Goal: Navigation & Orientation: Find specific page/section

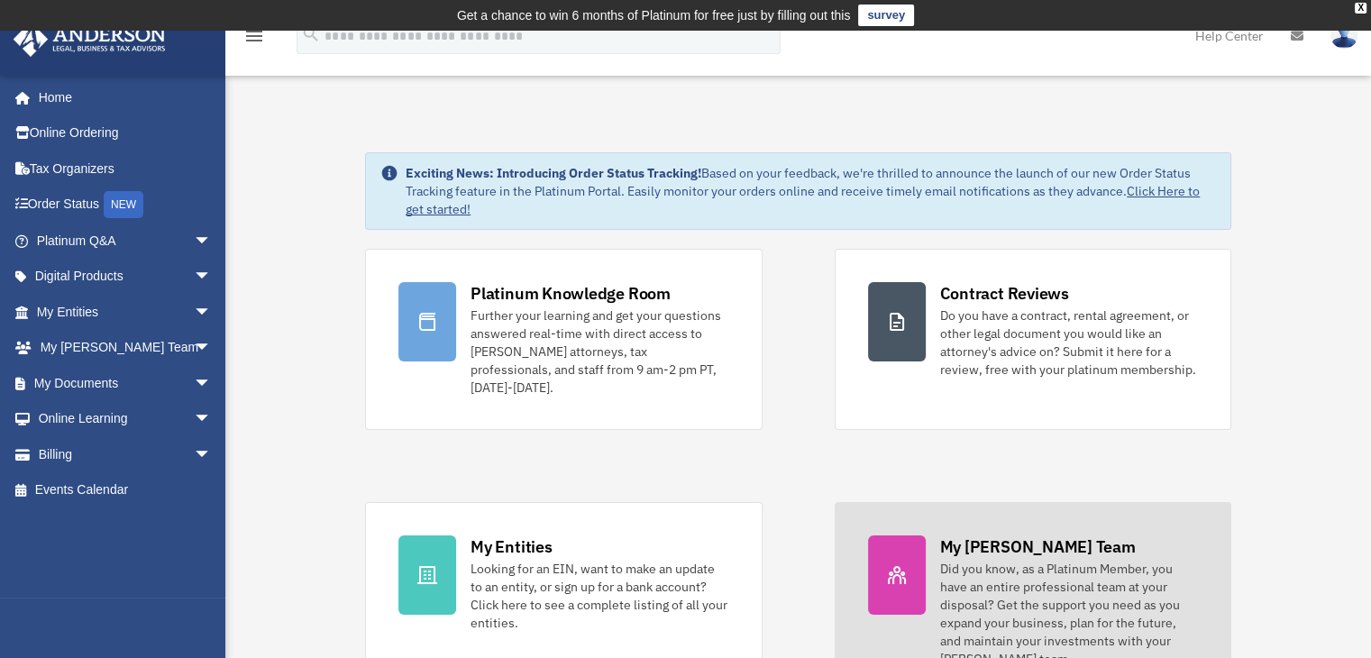
click at [997, 560] on div "Did you know, as a Platinum Member, you have an entire professional team at you…" at bounding box center [1069, 614] width 258 height 108
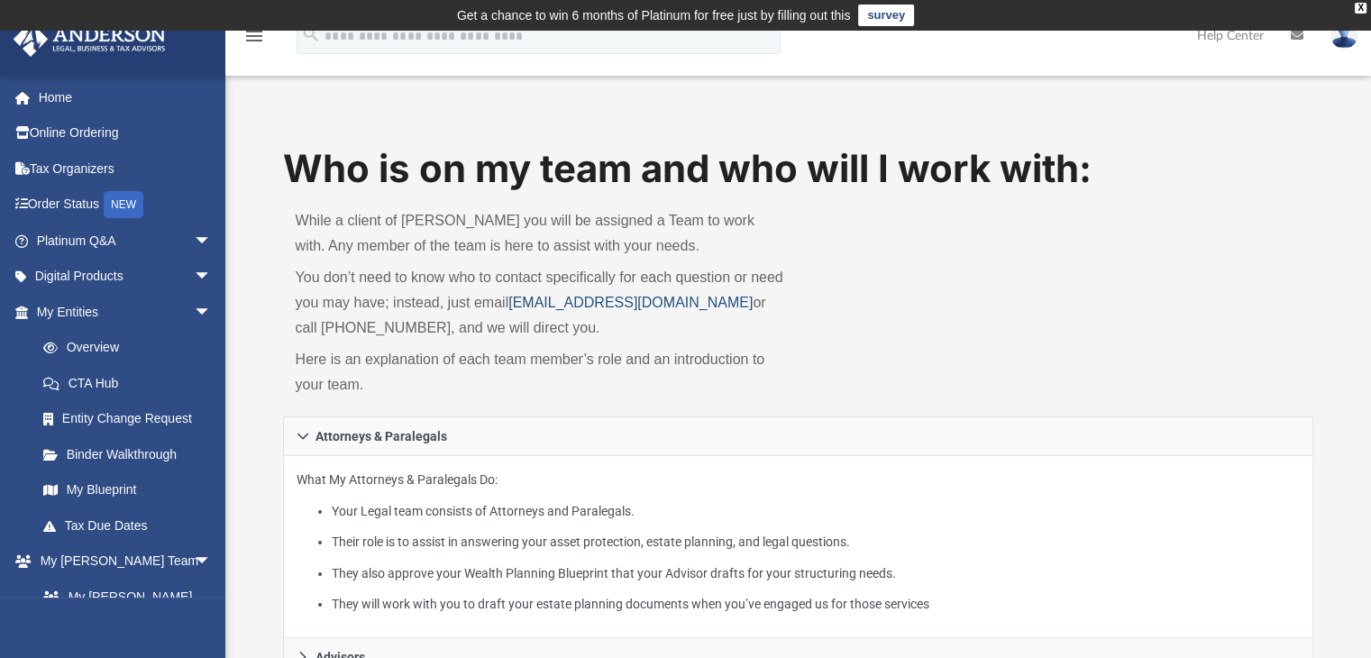
click at [519, 305] on link "myteam@andersonadvisors.com" at bounding box center [630, 302] width 244 height 15
drag, startPoint x: 725, startPoint y: 300, endPoint x: 514, endPoint y: 297, distance: 211.0
click at [514, 297] on p "You don’t need to know who to contact specifically for each question or need yo…" at bounding box center [541, 303] width 490 height 76
copy link "myteam@andersonadvisors.com"
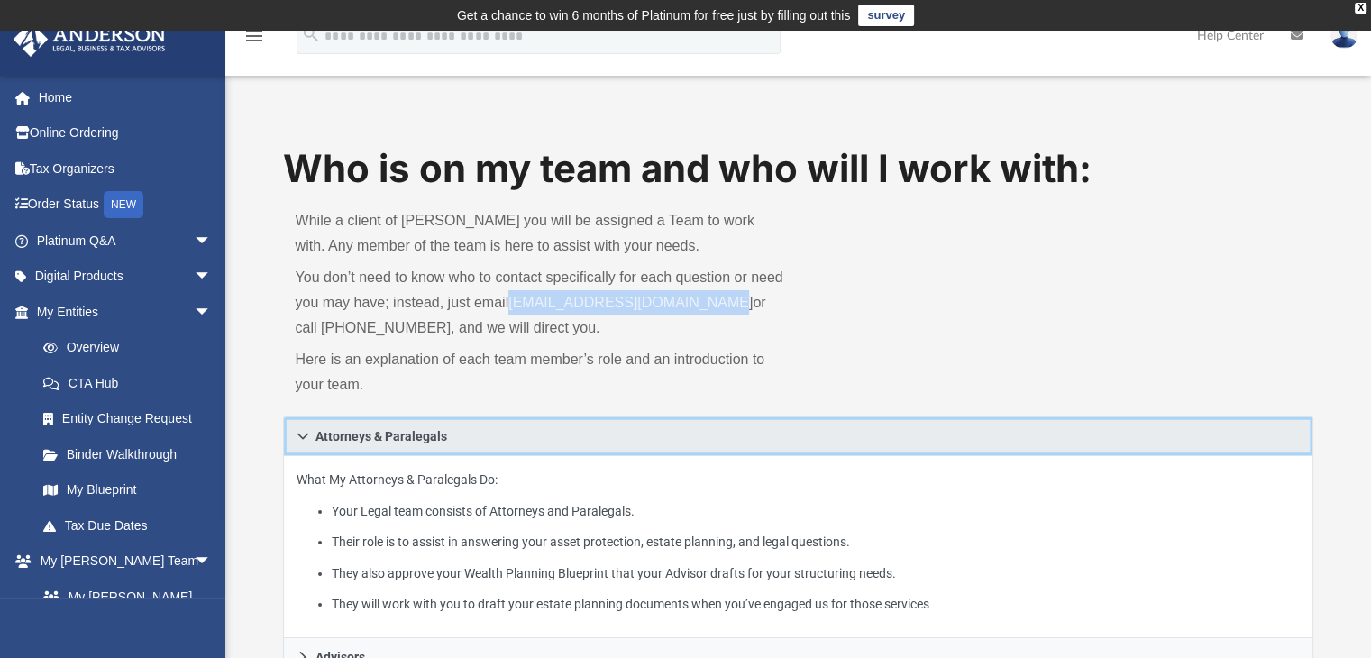
click at [761, 448] on link "Attorneys & Paralegals" at bounding box center [798, 436] width 1031 height 40
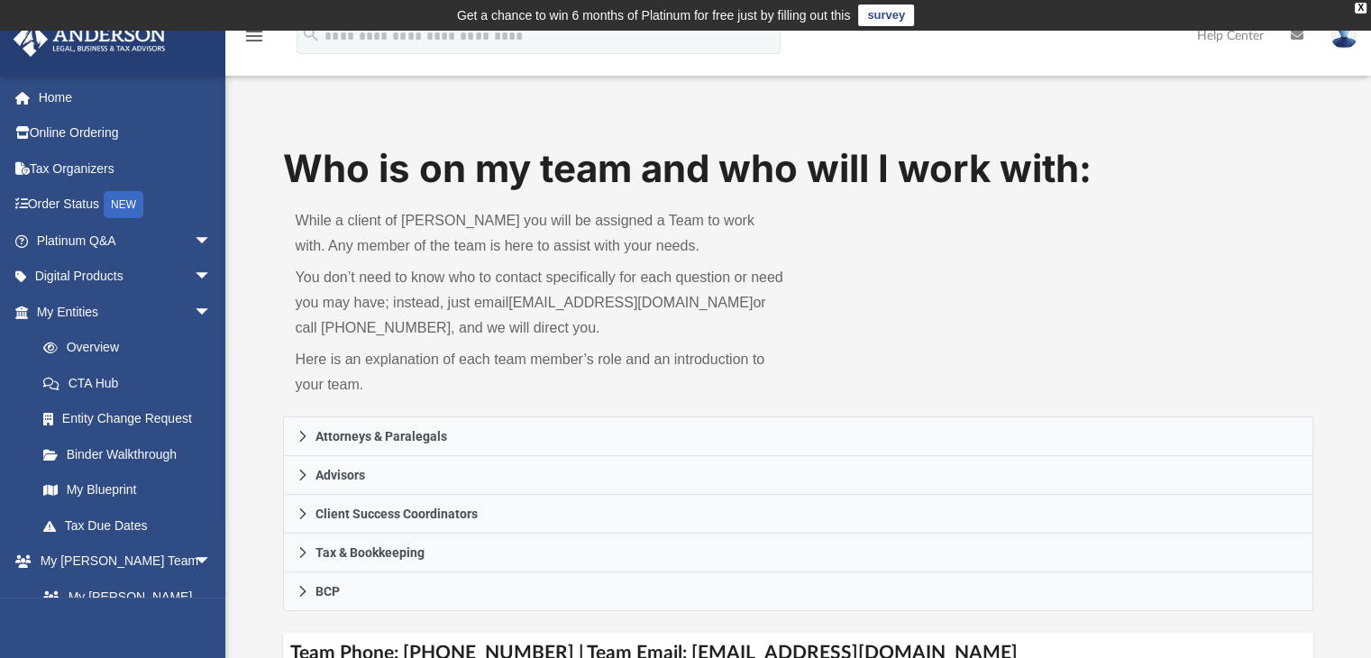
click at [923, 363] on div "Who is on my team and who will I work with: While a client of Anderson you will…" at bounding box center [798, 279] width 1031 height 274
click at [871, 293] on div "Who is on my team and who will I work with: While a client of Anderson you will…" at bounding box center [798, 279] width 1031 height 274
click at [52, 207] on link "Order Status NEW" at bounding box center [126, 205] width 226 height 37
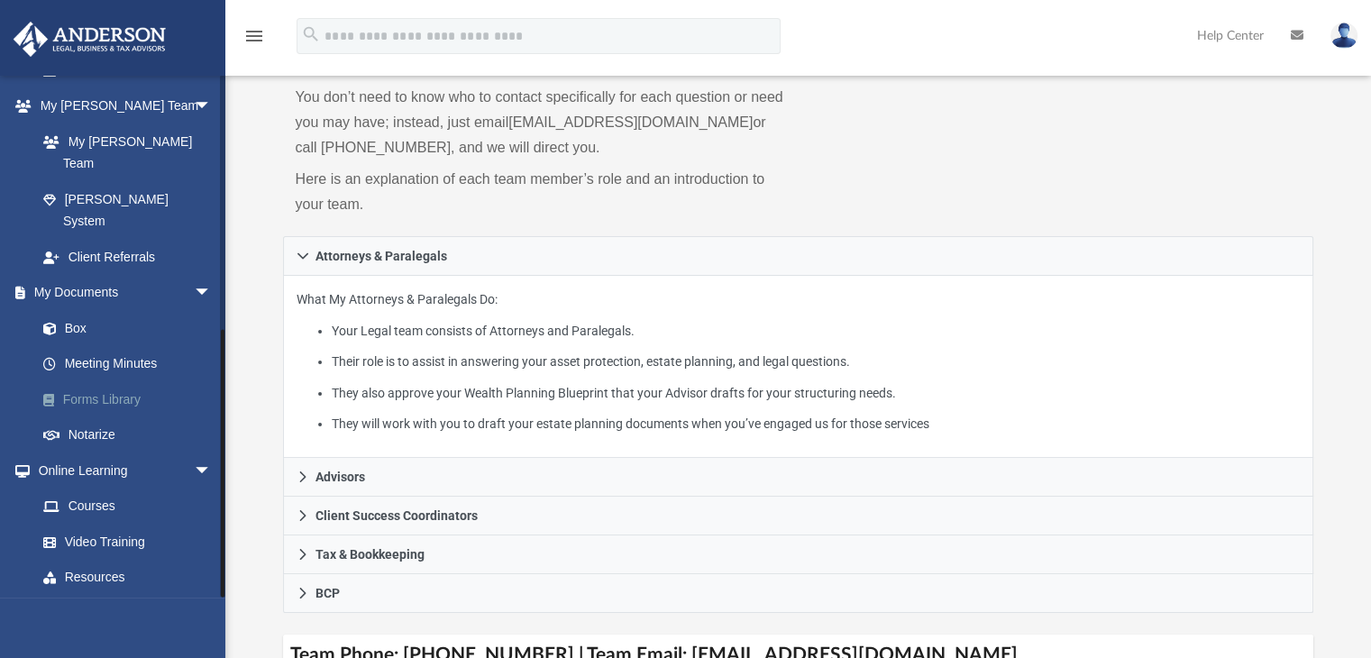
scroll to position [483, 0]
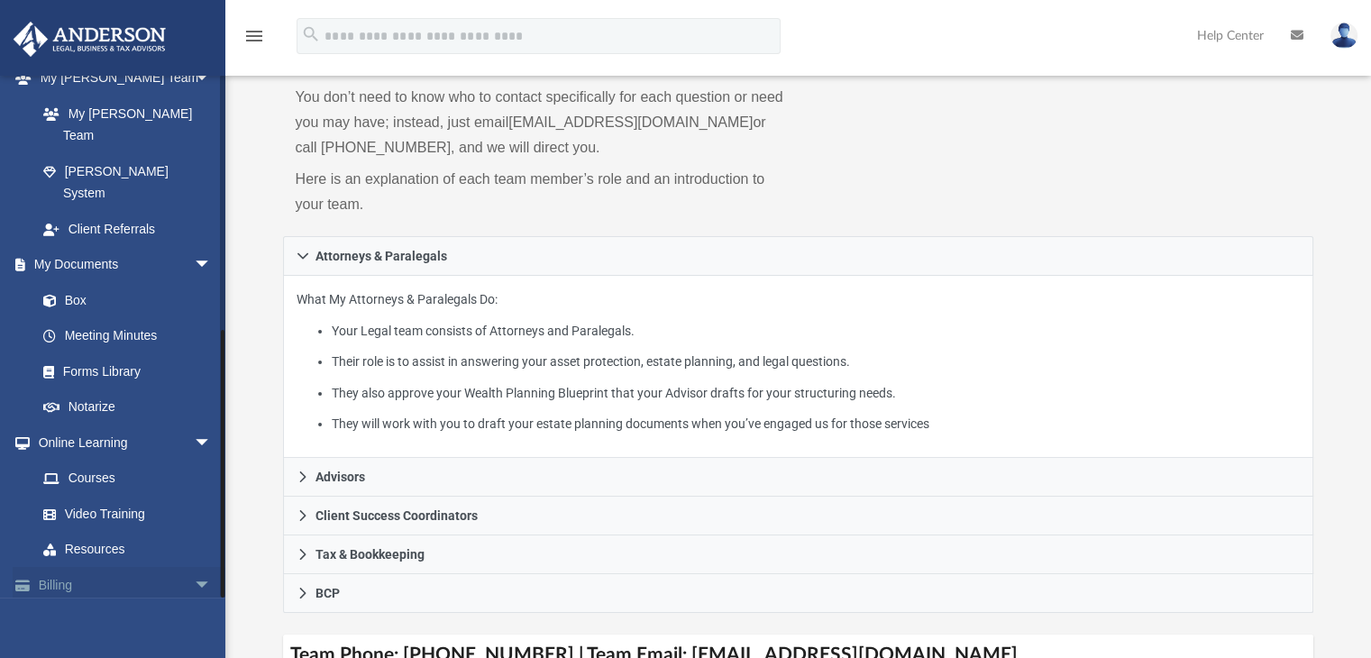
click at [76, 567] on link "Billing arrow_drop_down" at bounding box center [126, 585] width 226 height 36
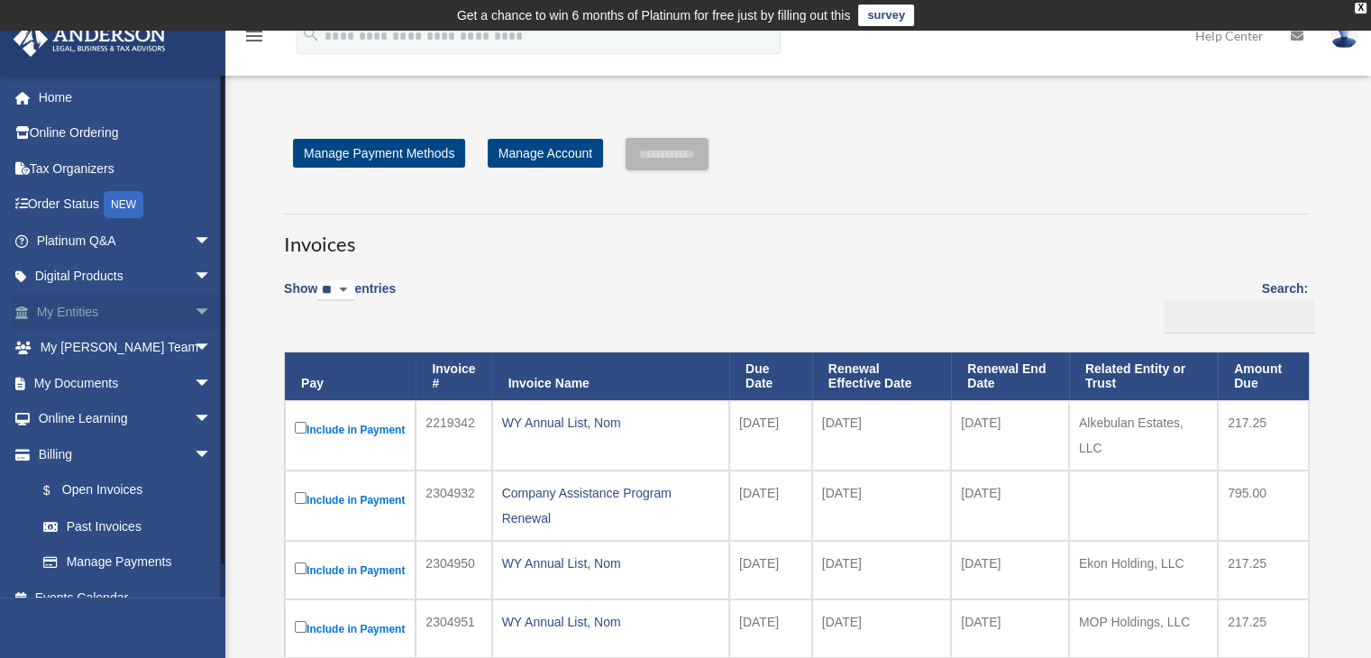
click at [194, 315] on span "arrow_drop_down" at bounding box center [212, 312] width 36 height 37
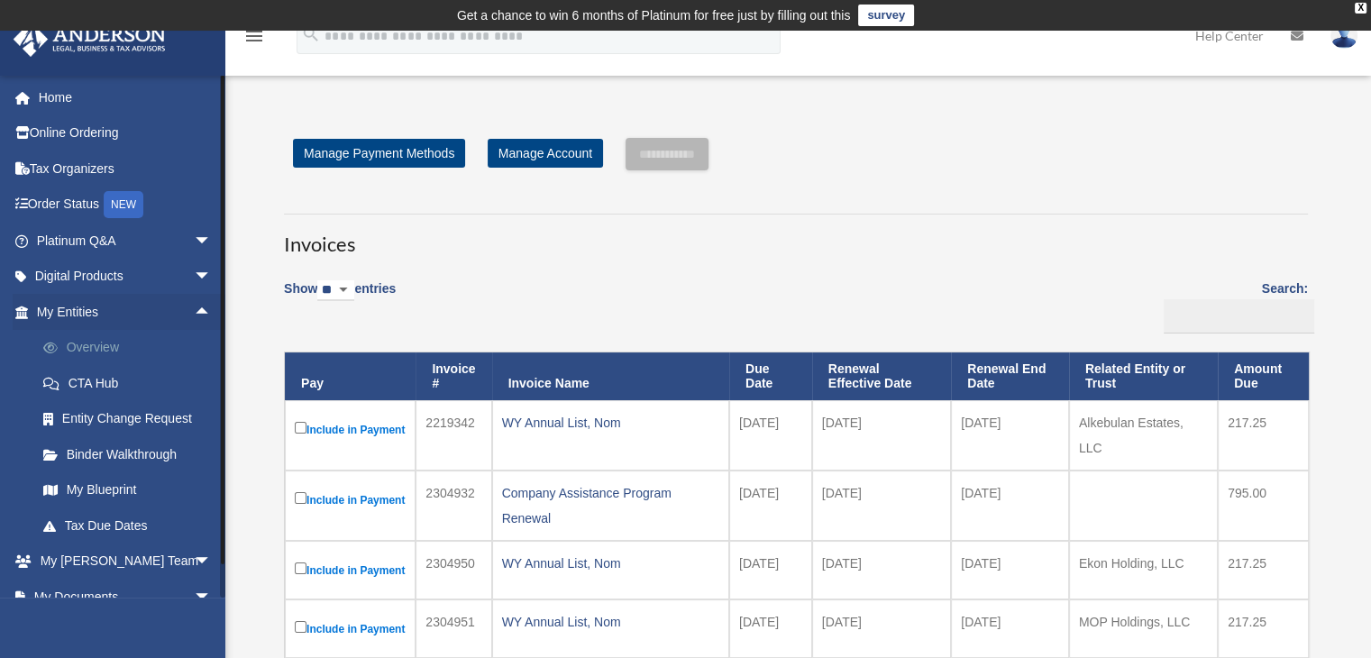
click at [111, 341] on link "Overview" at bounding box center [132, 348] width 214 height 36
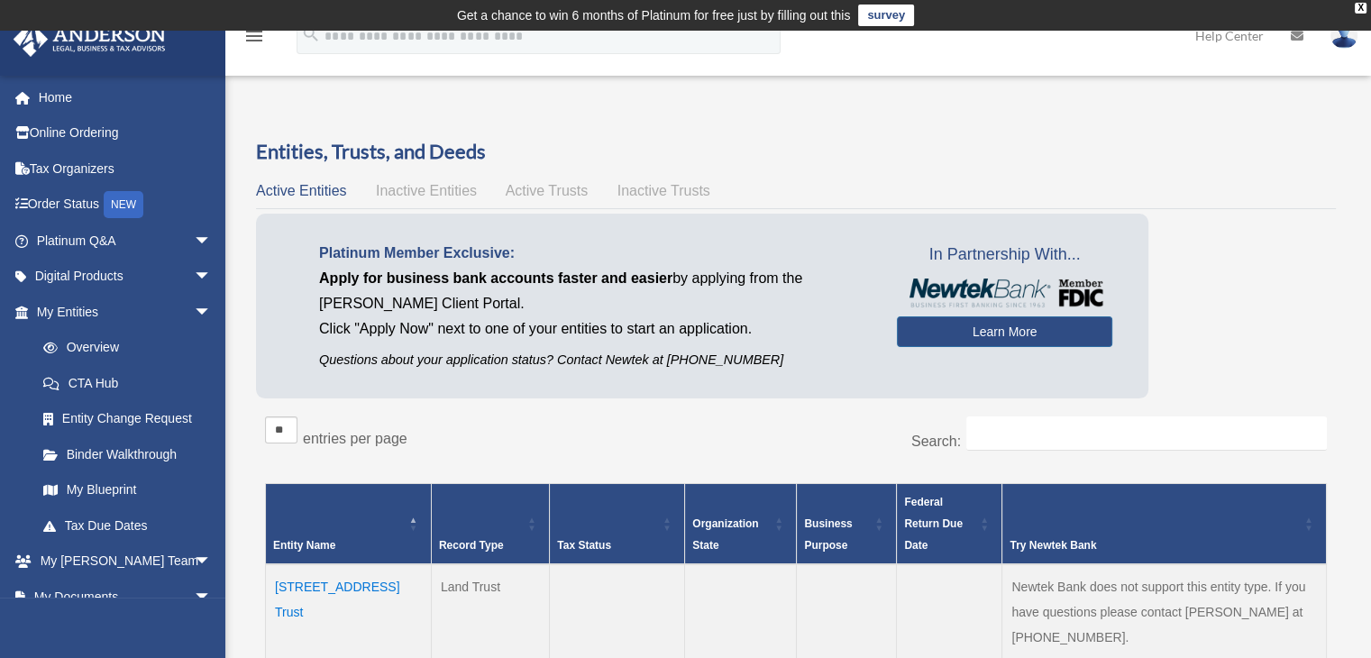
scroll to position [361, 0]
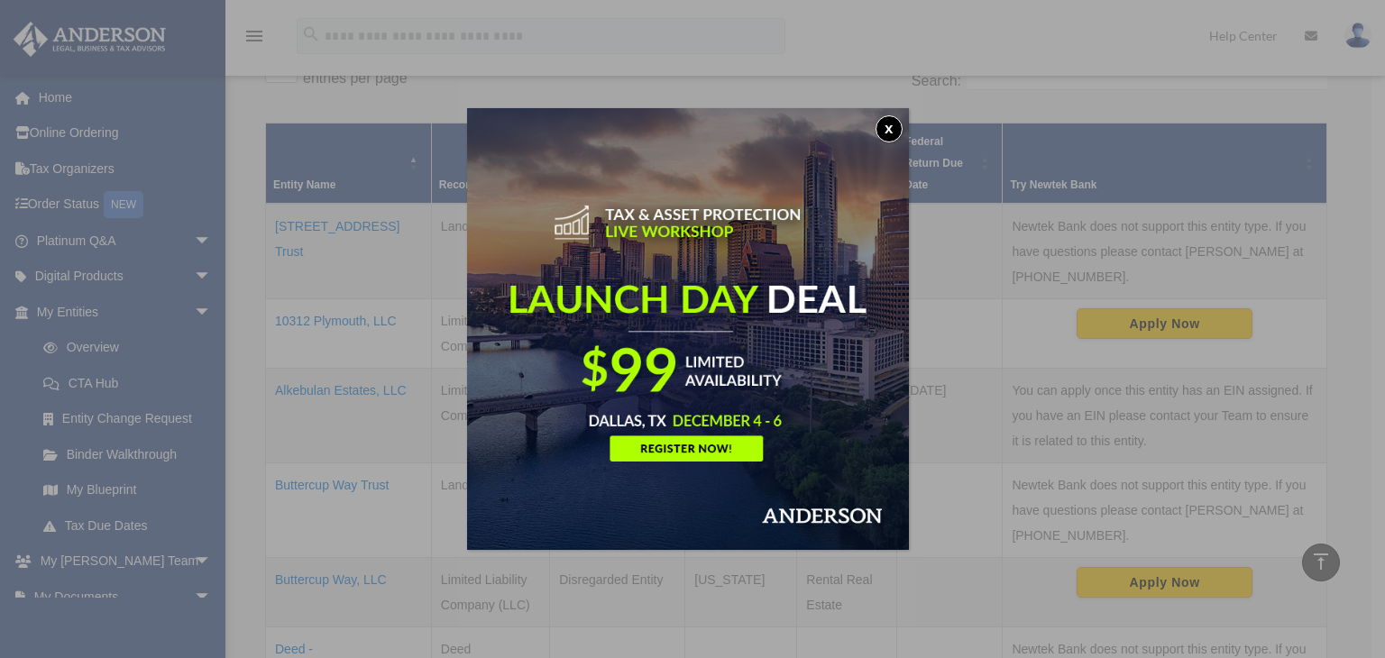
click at [893, 124] on button "x" at bounding box center [888, 128] width 27 height 27
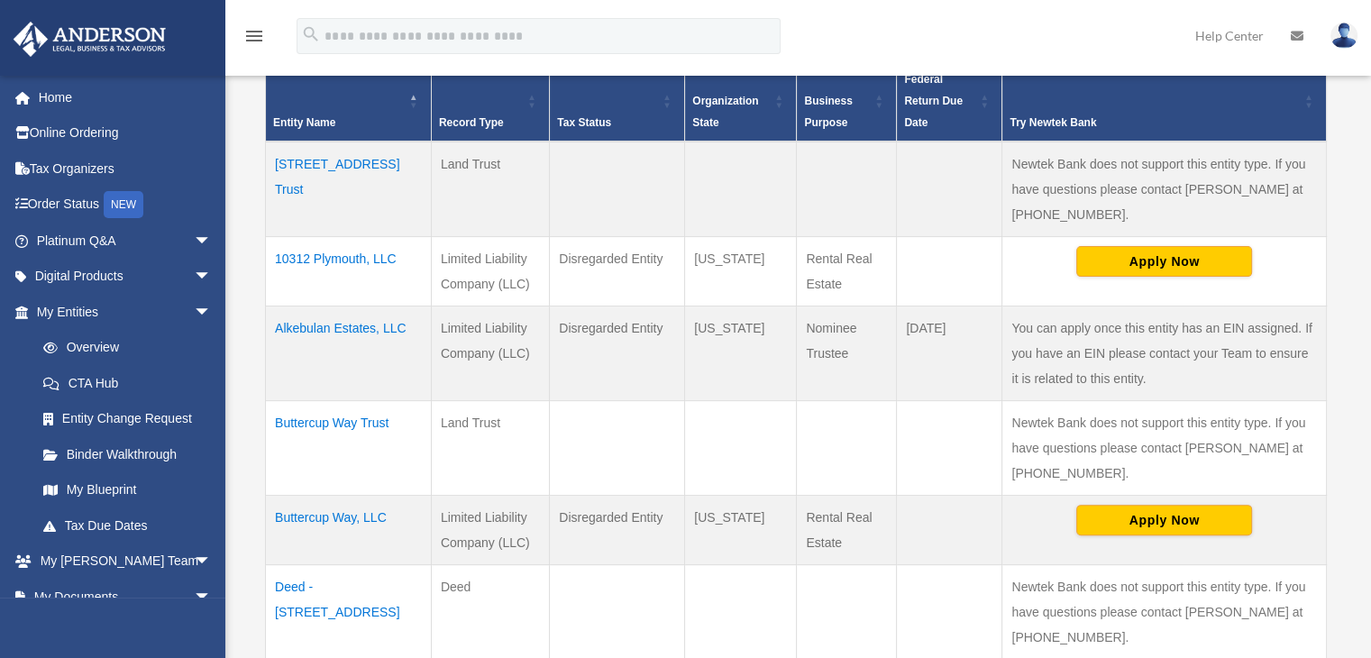
scroll to position [901, 0]
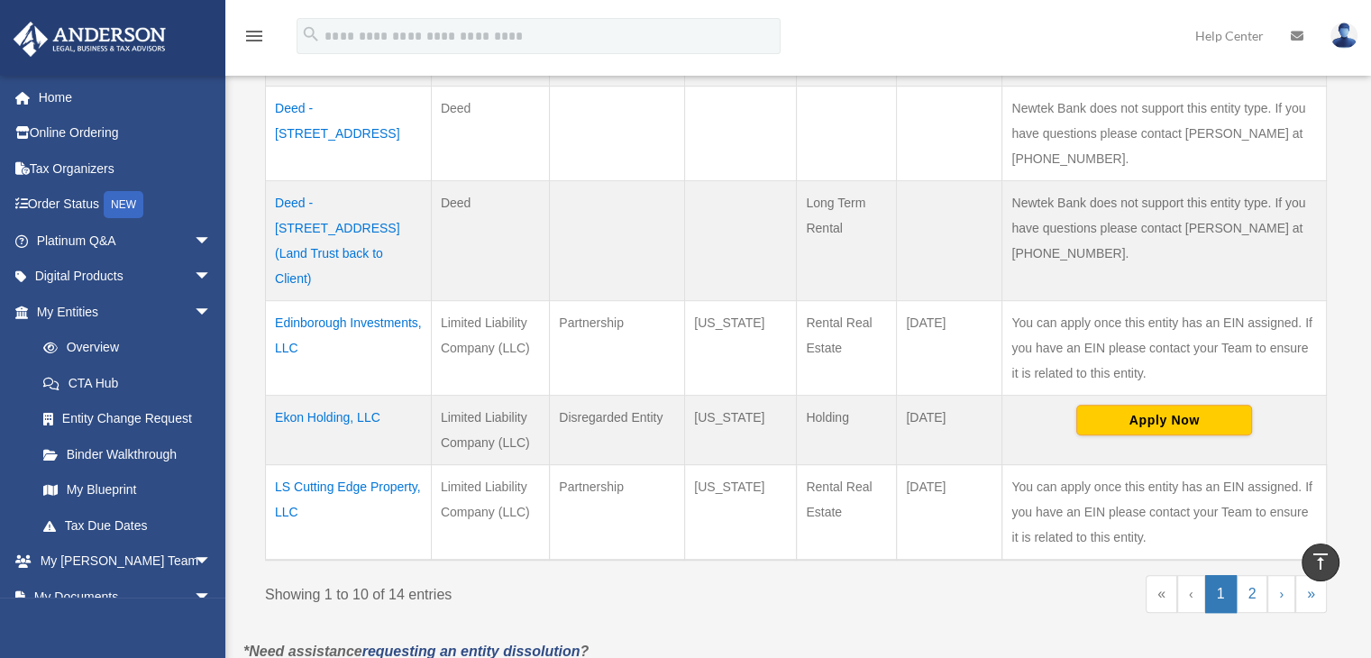
click at [396, 464] on td "LS Cutting Edge Property, LLC" at bounding box center [349, 512] width 166 height 96
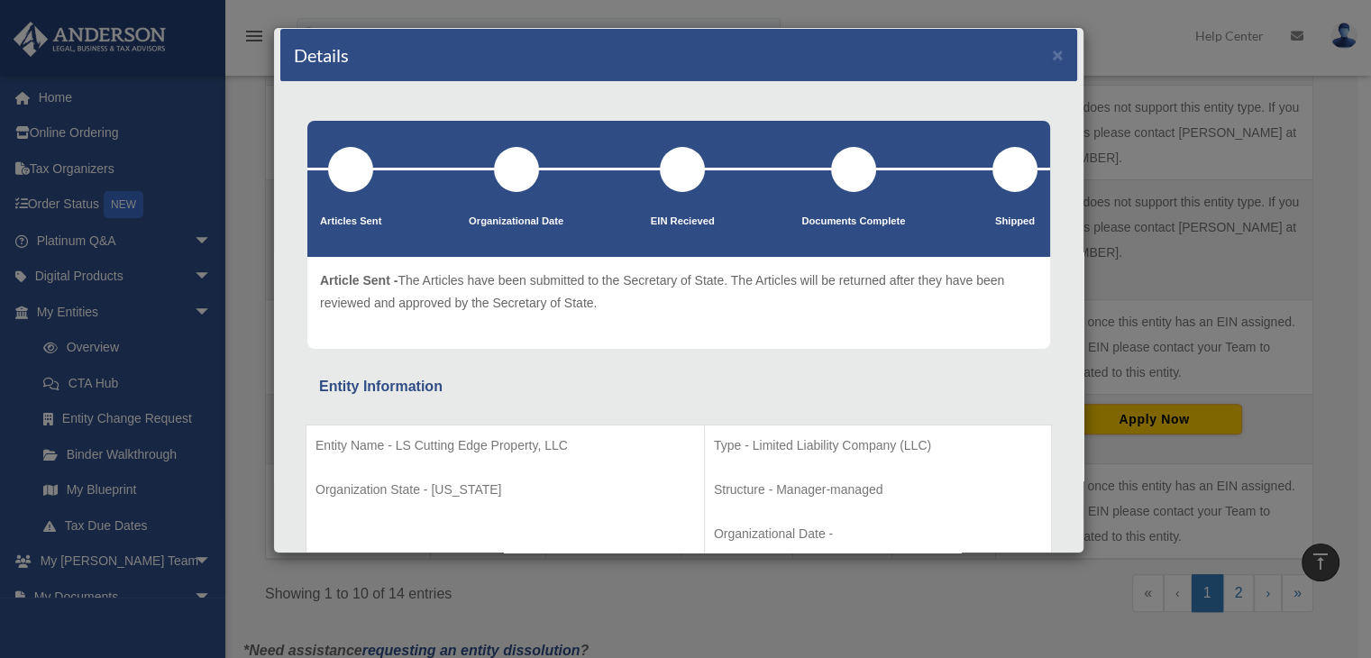
scroll to position [0, 0]
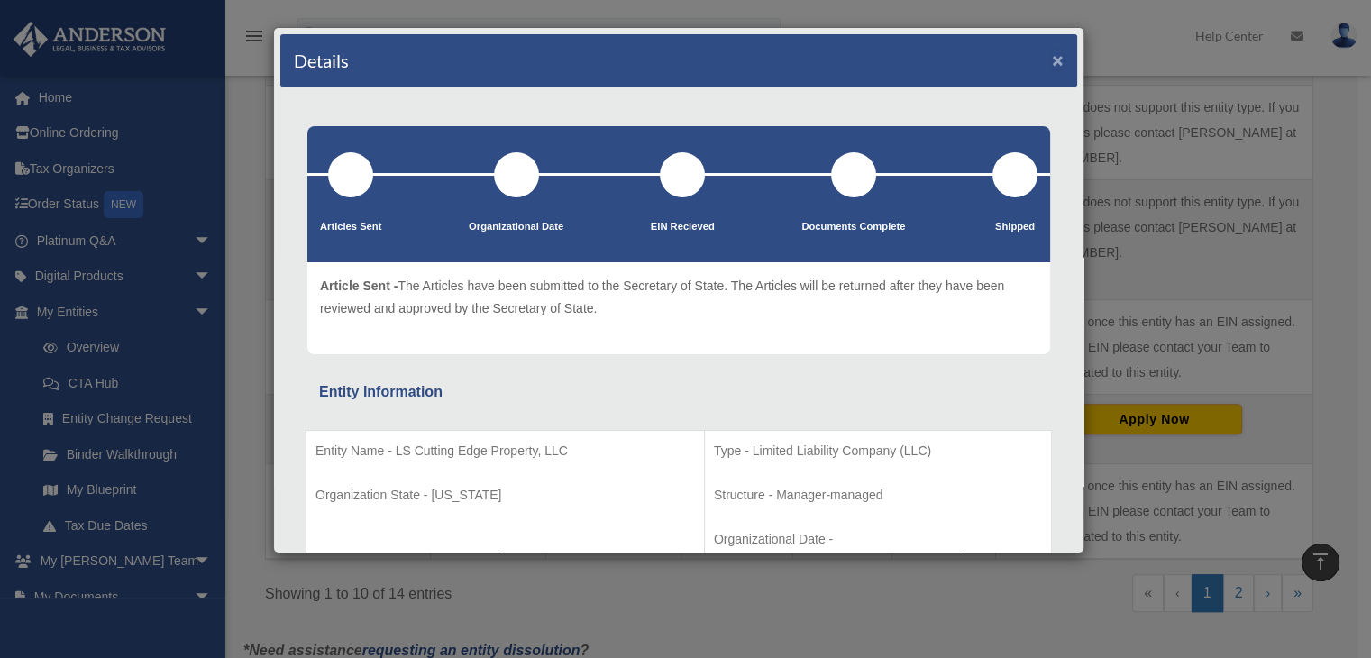
click at [1052, 61] on button "×" at bounding box center [1058, 59] width 12 height 19
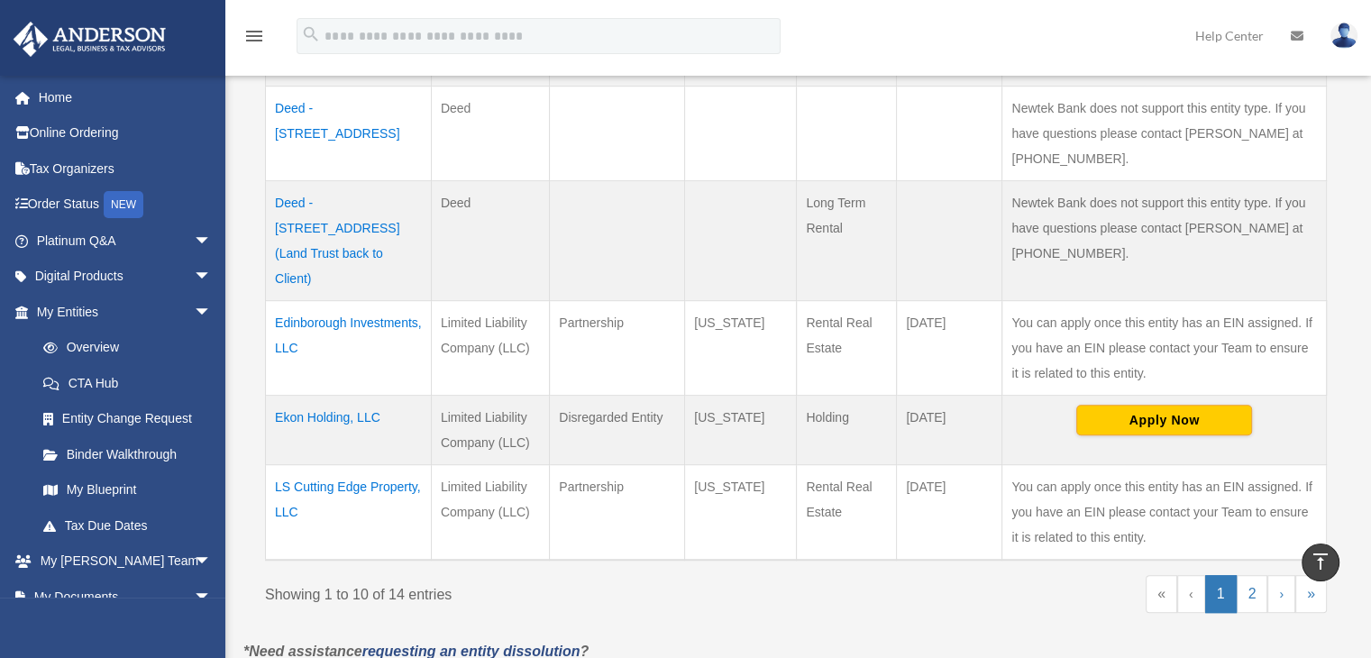
click at [329, 300] on td "Edinborough Investments, LLC" at bounding box center [349, 347] width 166 height 95
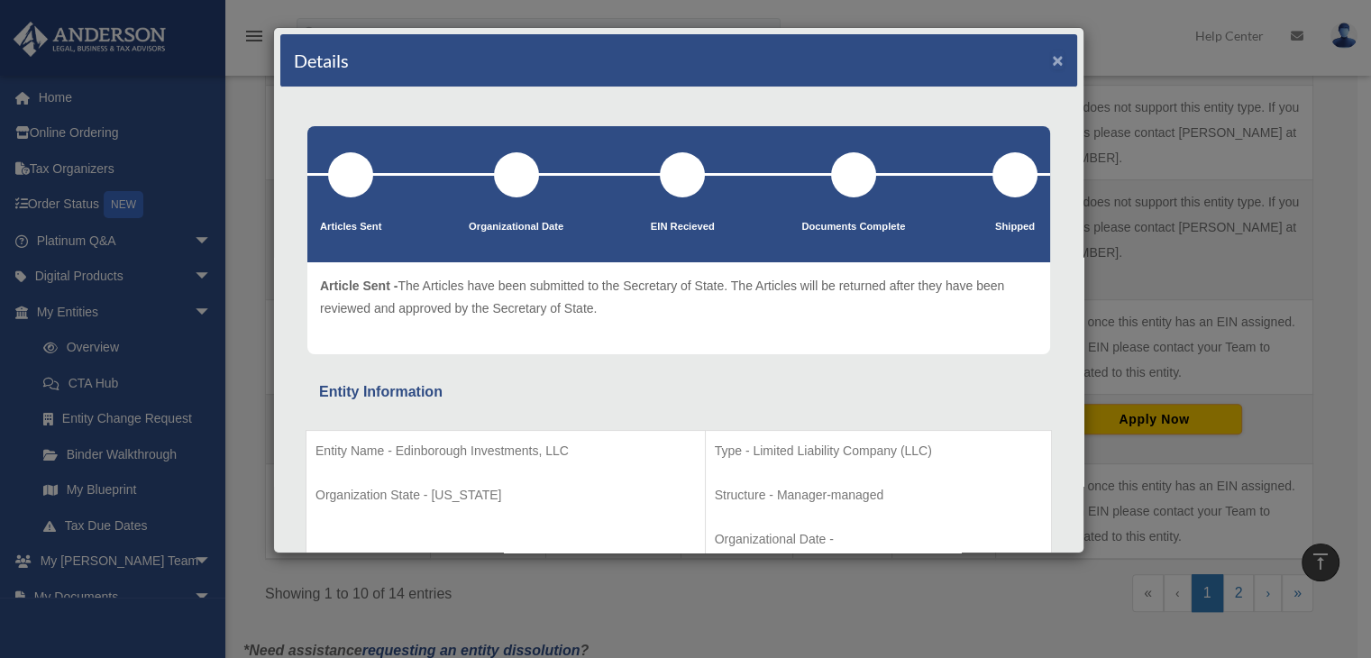
click at [1052, 59] on button "×" at bounding box center [1058, 59] width 12 height 19
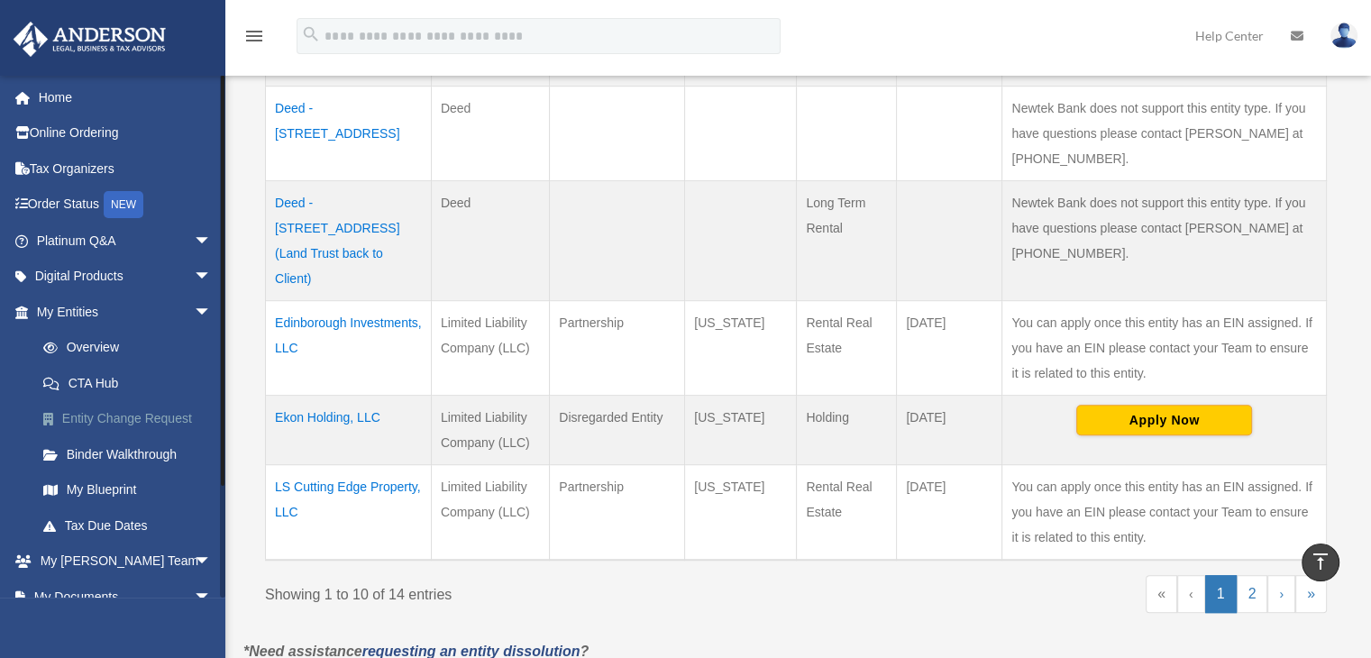
click at [108, 419] on link "Entity Change Request" at bounding box center [132, 419] width 214 height 36
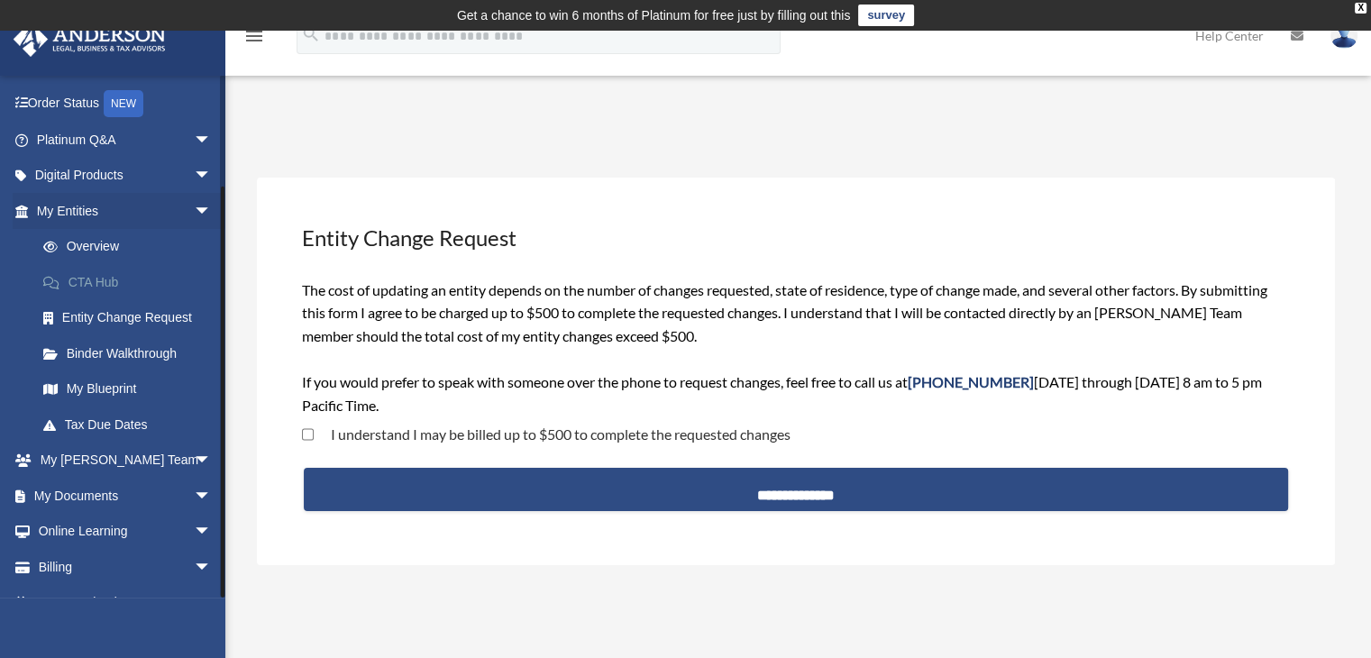
scroll to position [127, 0]
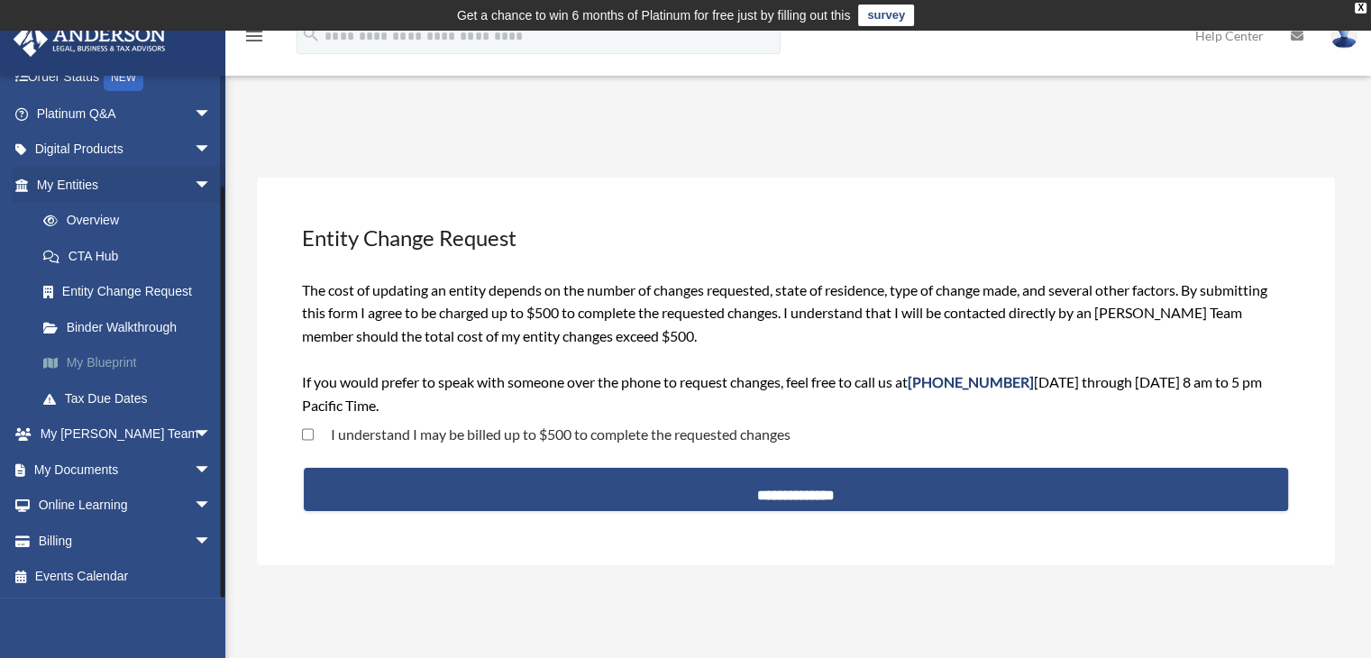
click at [93, 364] on link "My Blueprint" at bounding box center [132, 363] width 214 height 36
